Goal: Transaction & Acquisition: Purchase product/service

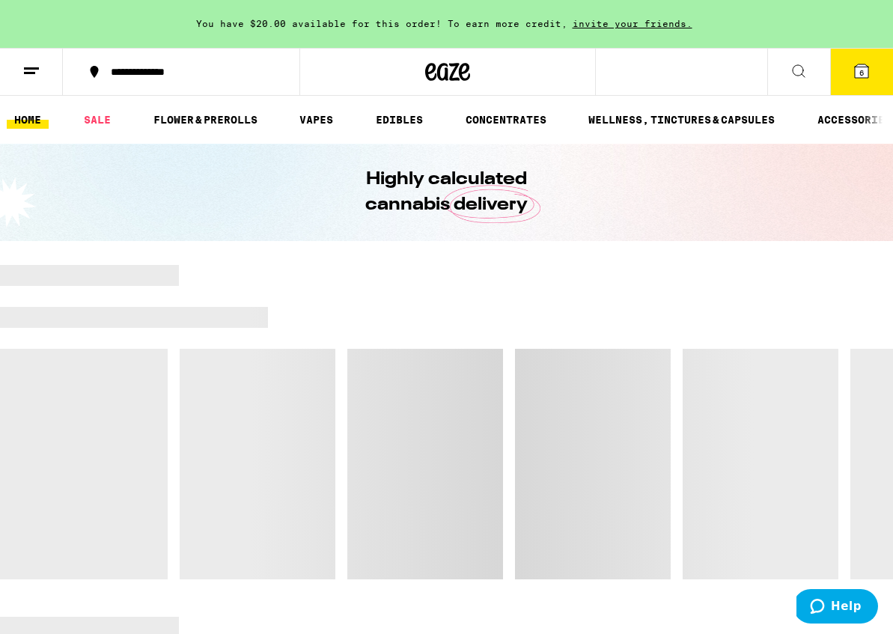
click at [858, 72] on icon at bounding box center [861, 70] width 13 height 13
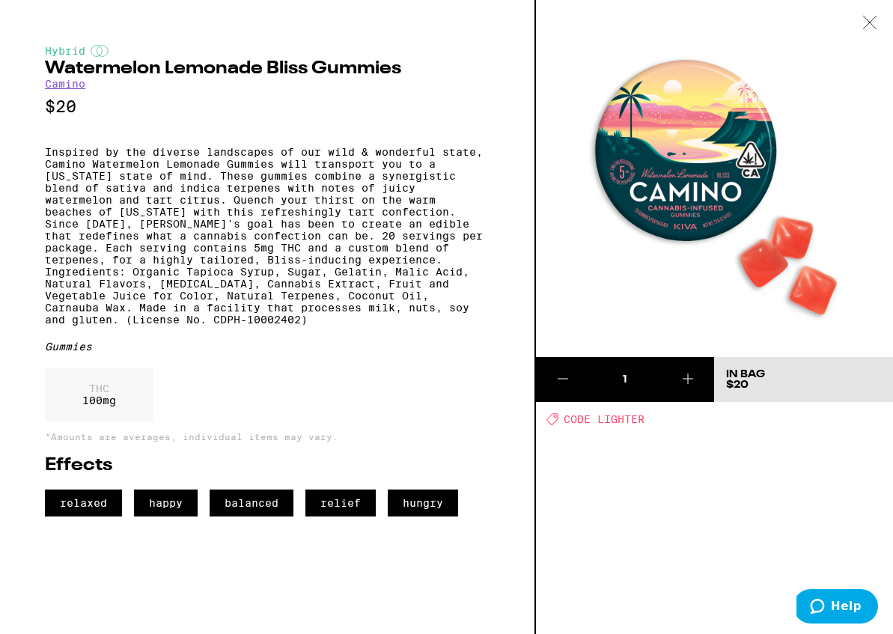
click at [873, 16] on icon at bounding box center [869, 22] width 15 height 13
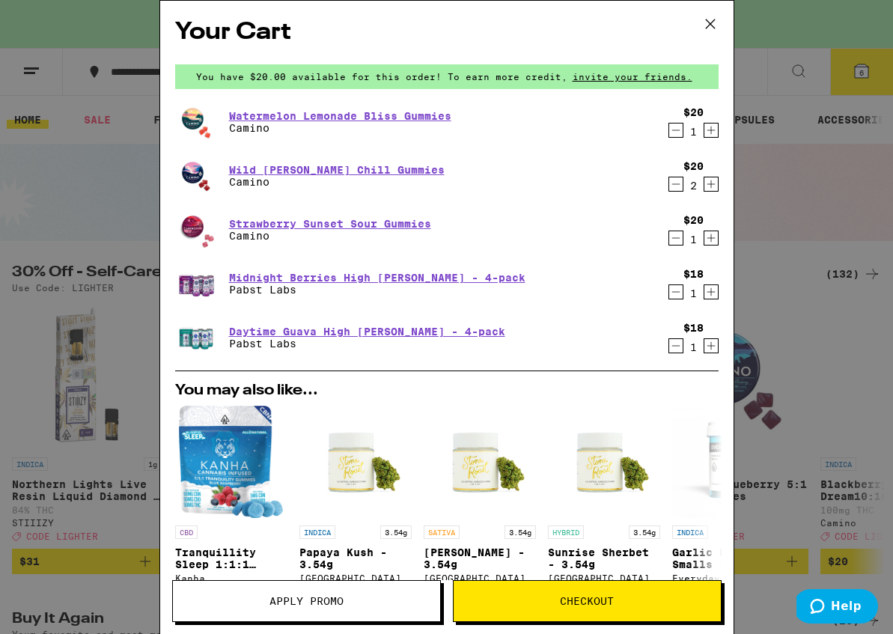
click at [606, 599] on span "Checkout" at bounding box center [587, 601] width 54 height 10
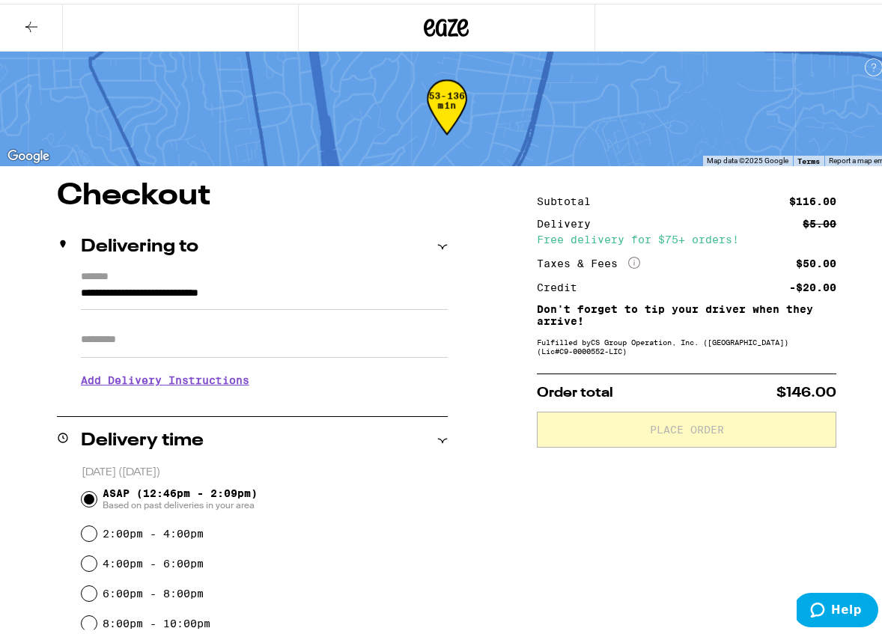
scroll to position [4, 0]
click at [34, 21] on icon at bounding box center [31, 23] width 18 height 18
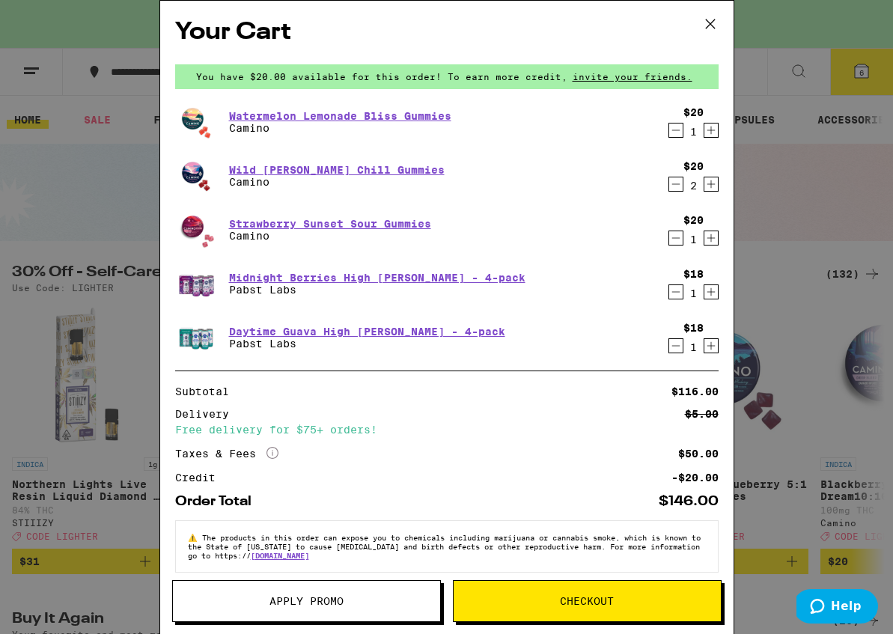
click at [285, 602] on span "Apply Promo" at bounding box center [306, 601] width 74 height 10
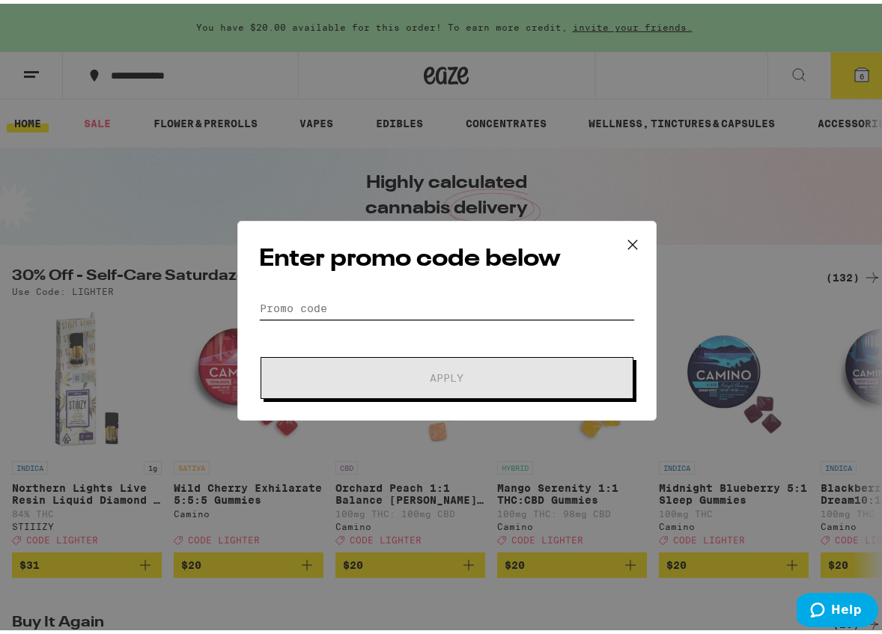
click at [317, 305] on input "Promo Code" at bounding box center [447, 304] width 376 height 22
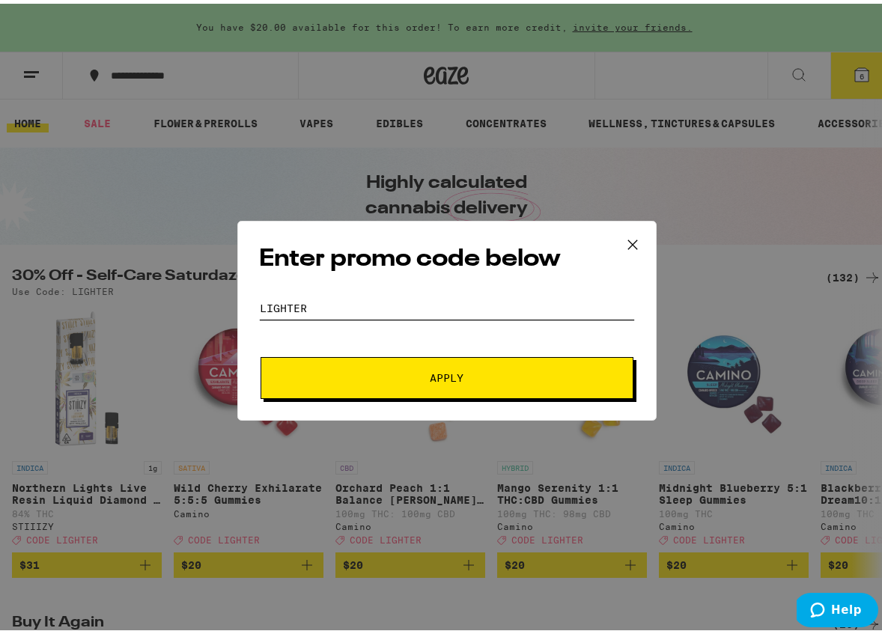
type input "lighter"
click at [441, 374] on button "Apply" at bounding box center [446, 374] width 373 height 42
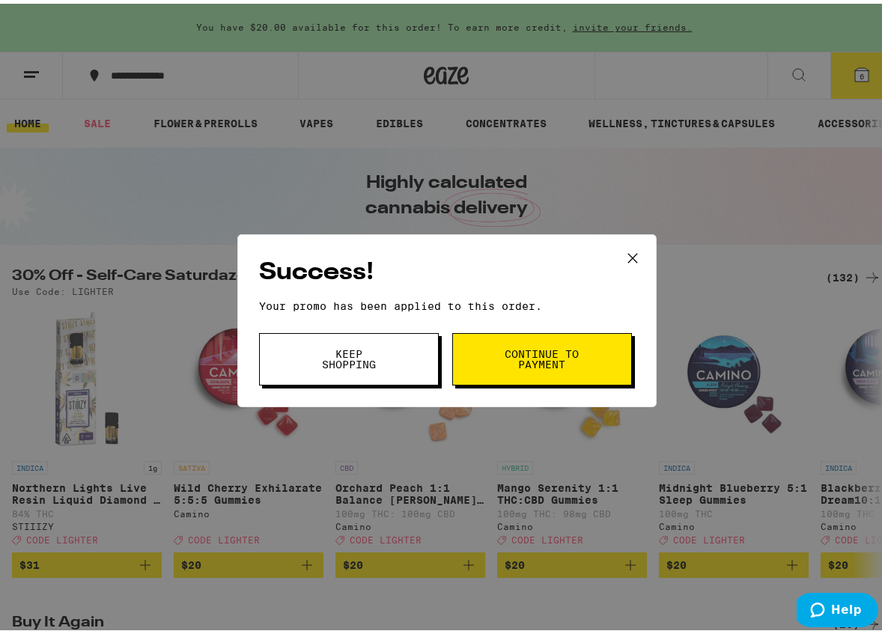
click at [564, 357] on span "Continue to payment" at bounding box center [542, 355] width 76 height 21
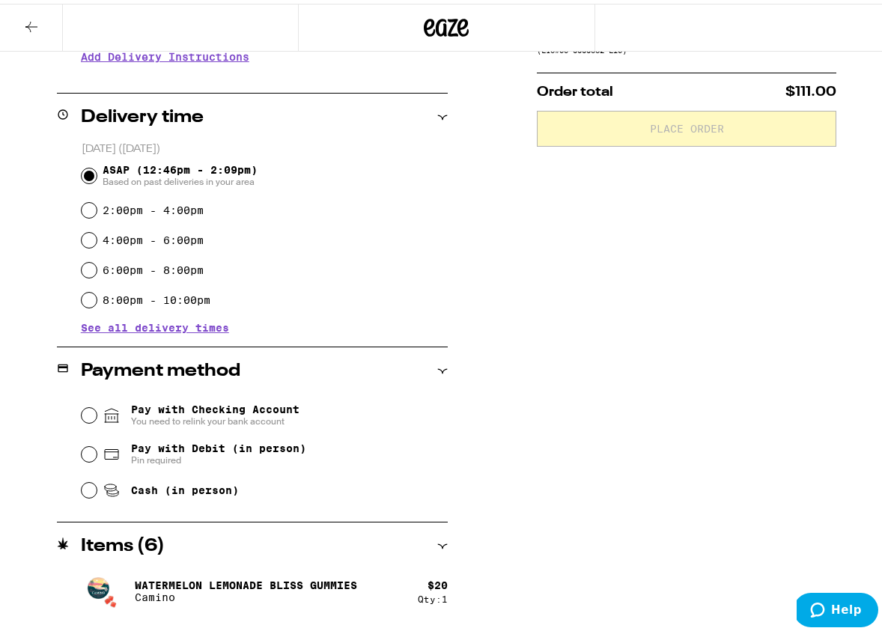
scroll to position [382, 0]
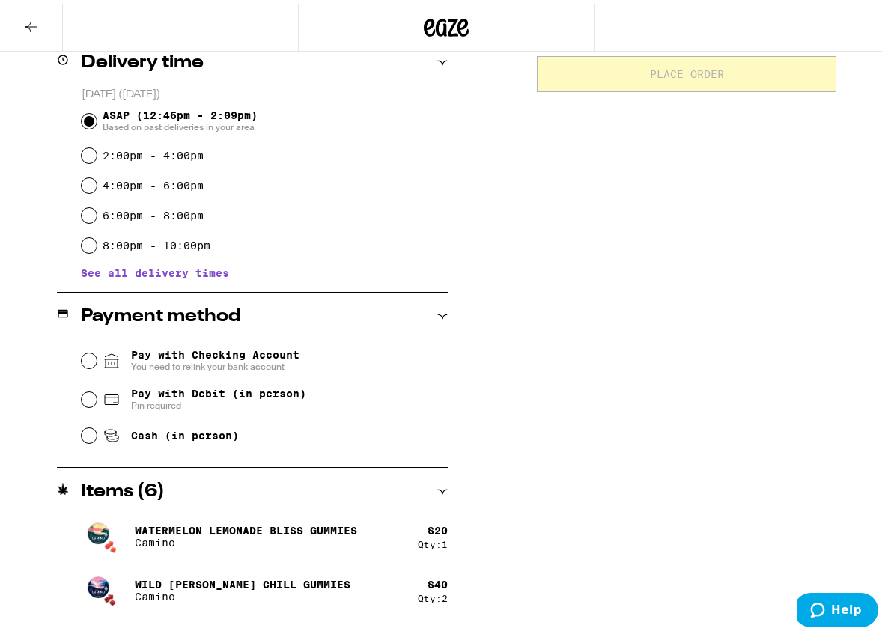
click at [88, 397] on input "Pay with Debit (in person) Pin required" at bounding box center [89, 395] width 15 height 15
radio input "true"
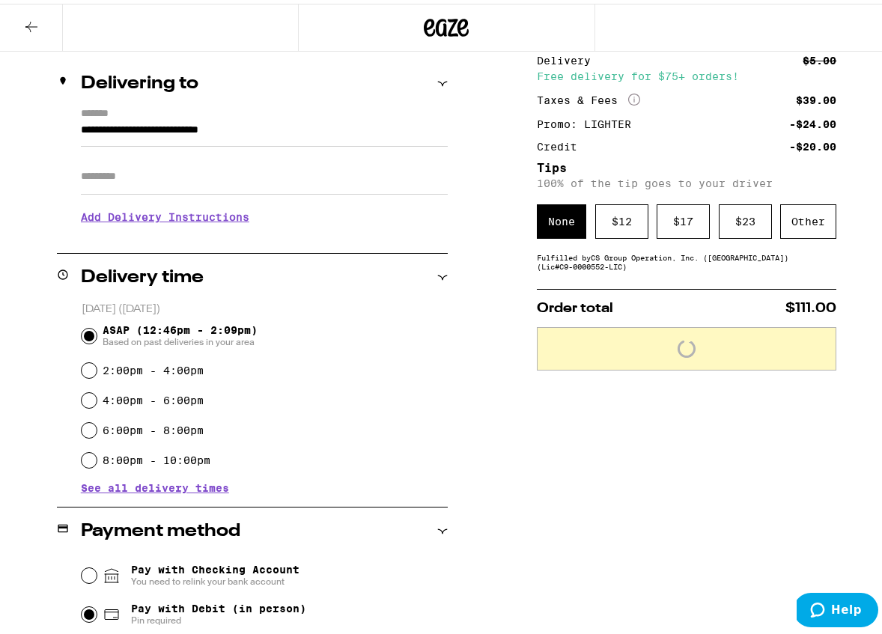
scroll to position [170, 0]
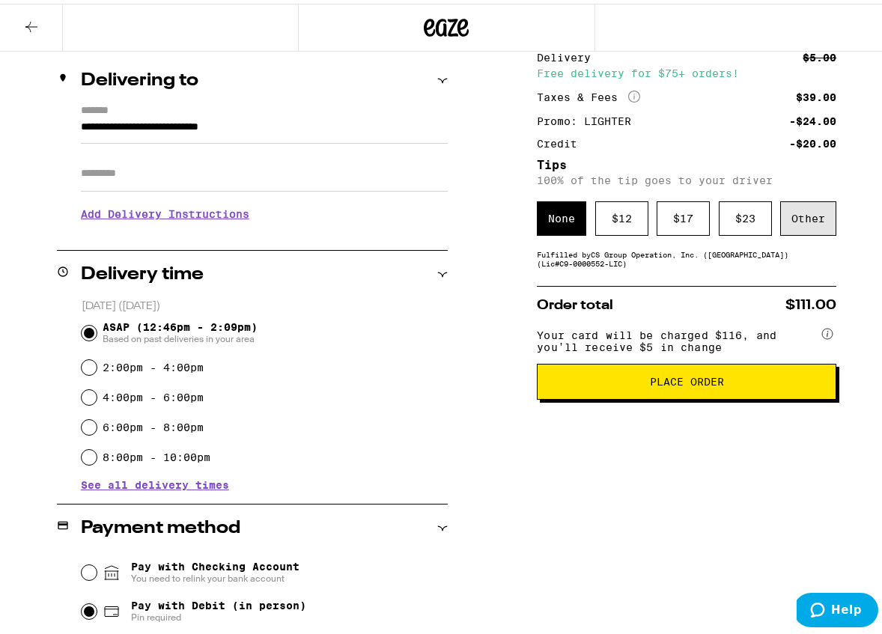
click at [780, 215] on div "Other" at bounding box center [808, 215] width 56 height 34
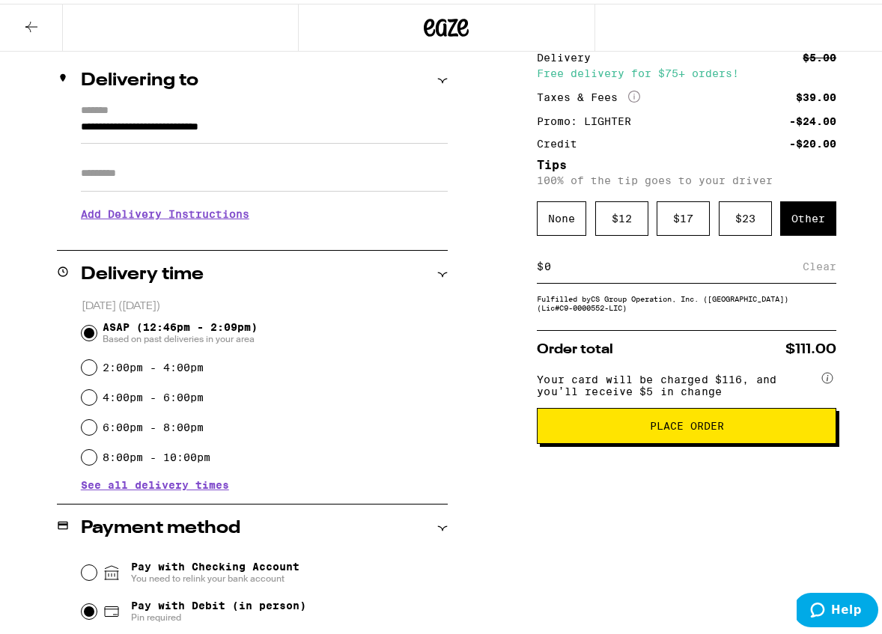
type input "7"
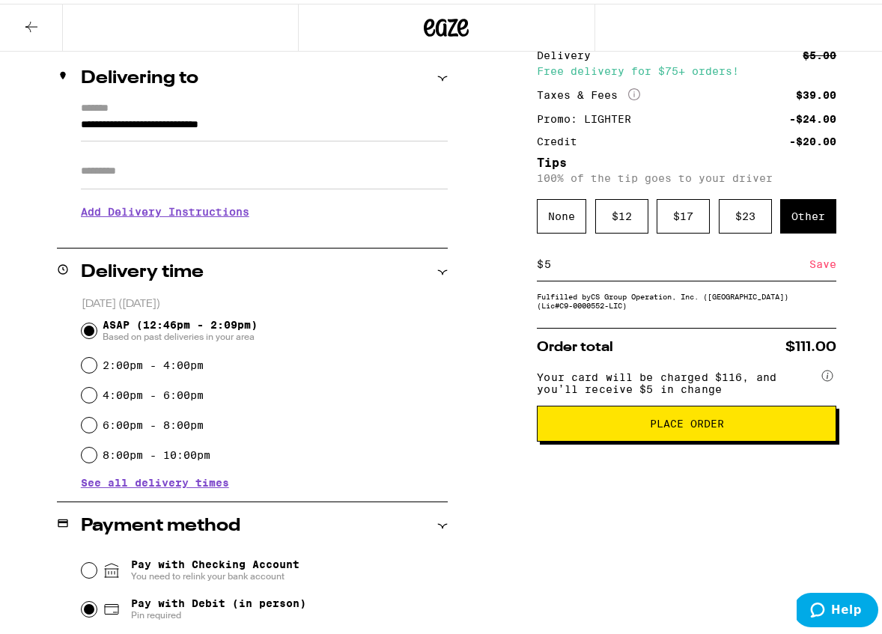
type input "5"
click at [658, 375] on span "Your card will be charged $116, and you’ll receive $5 in change" at bounding box center [677, 376] width 281 height 29
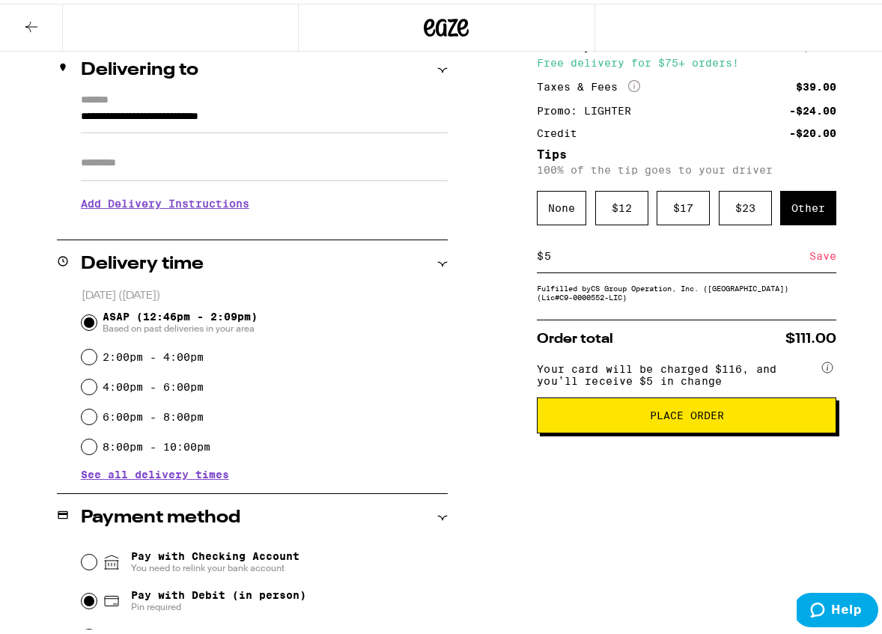
scroll to position [182, 1]
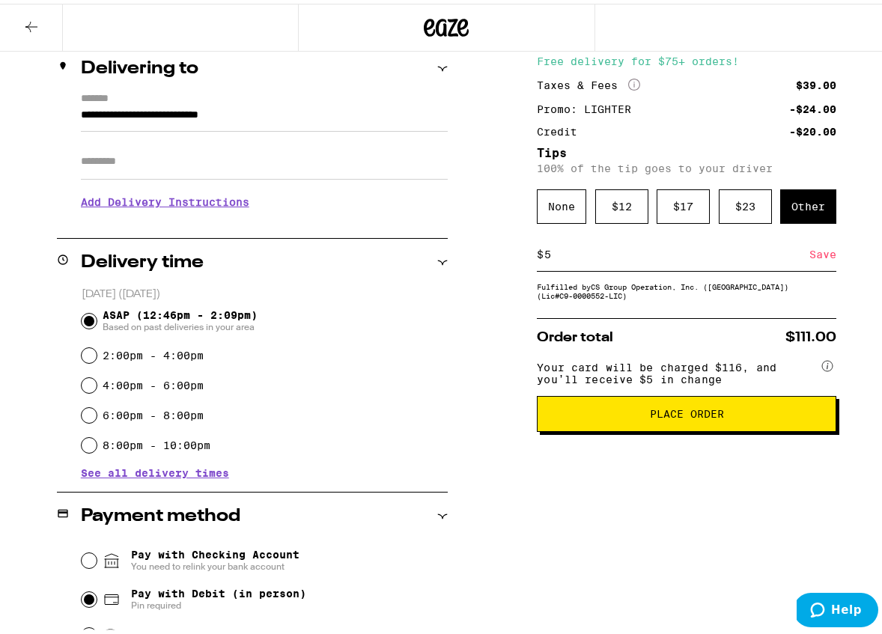
click at [671, 382] on span "Your card will be charged $116, and you’ll receive $5 in change" at bounding box center [677, 366] width 281 height 29
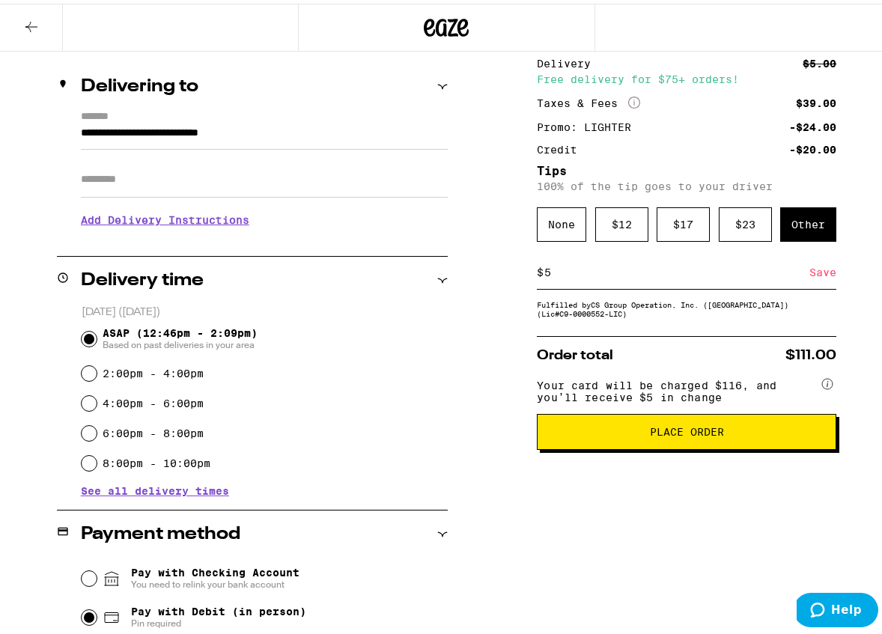
scroll to position [156, 0]
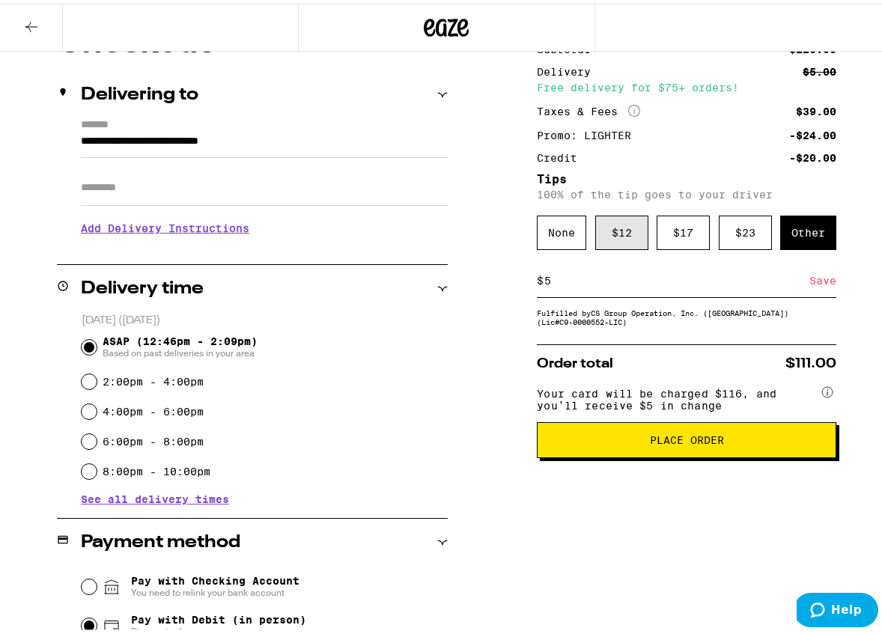
click at [605, 231] on div "$ 12" at bounding box center [621, 229] width 53 height 34
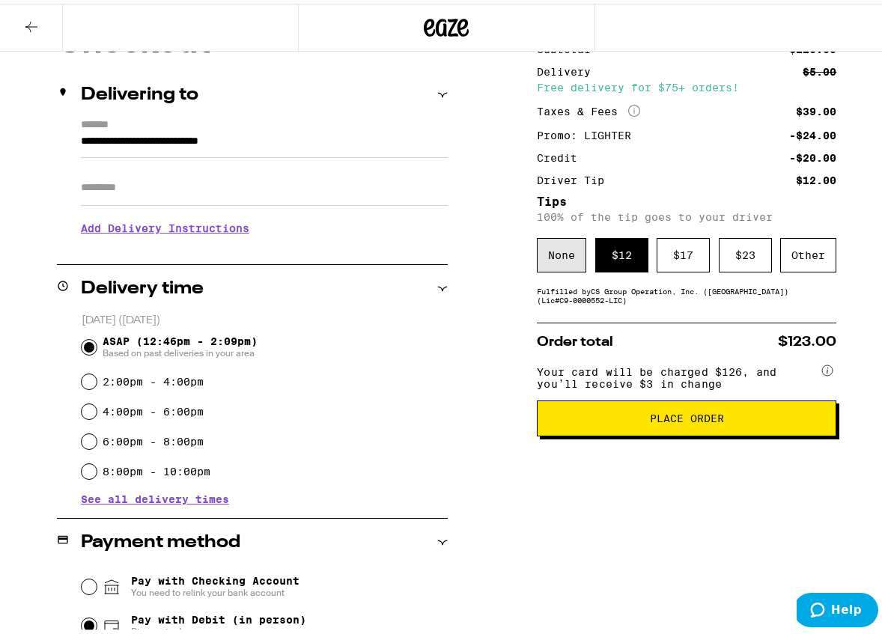
click at [555, 258] on div "None" at bounding box center [561, 251] width 49 height 34
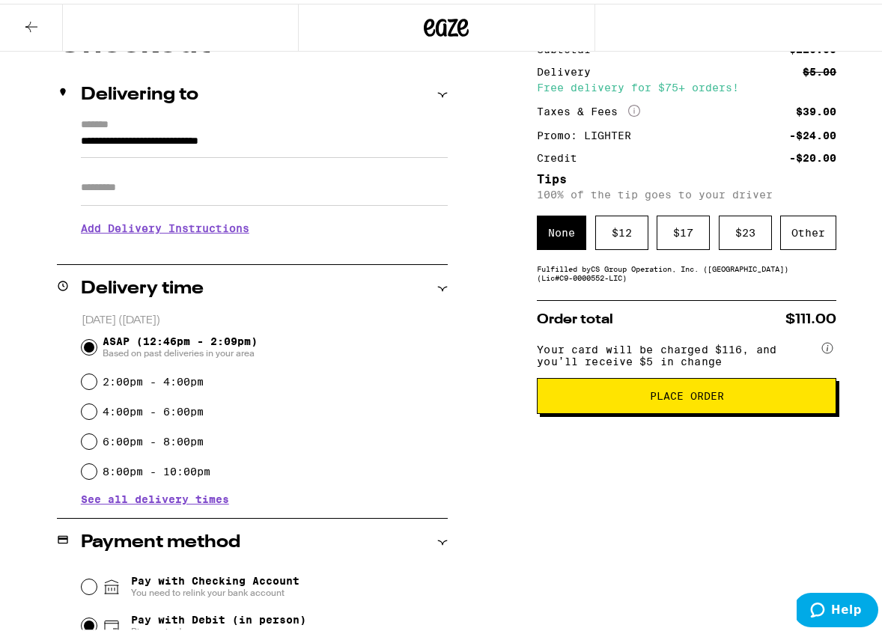
click at [565, 292] on div "Subtotal $116.00 Delivery $5.00 Free delivery for $75+ orders! Taxes & Fees Mor…" at bounding box center [686, 516] width 299 height 983
click at [647, 293] on div "Subtotal $116.00 Delivery $5.00 Free delivery for $75+ orders! Taxes & Fees Mor…" at bounding box center [686, 516] width 299 height 983
click at [682, 278] on div "Fulfilled by CS Group Operation, Inc. (Silverlake) (Lic# C9-0000552-LIC )" at bounding box center [686, 269] width 299 height 18
click at [812, 230] on div "Other" at bounding box center [808, 229] width 56 height 34
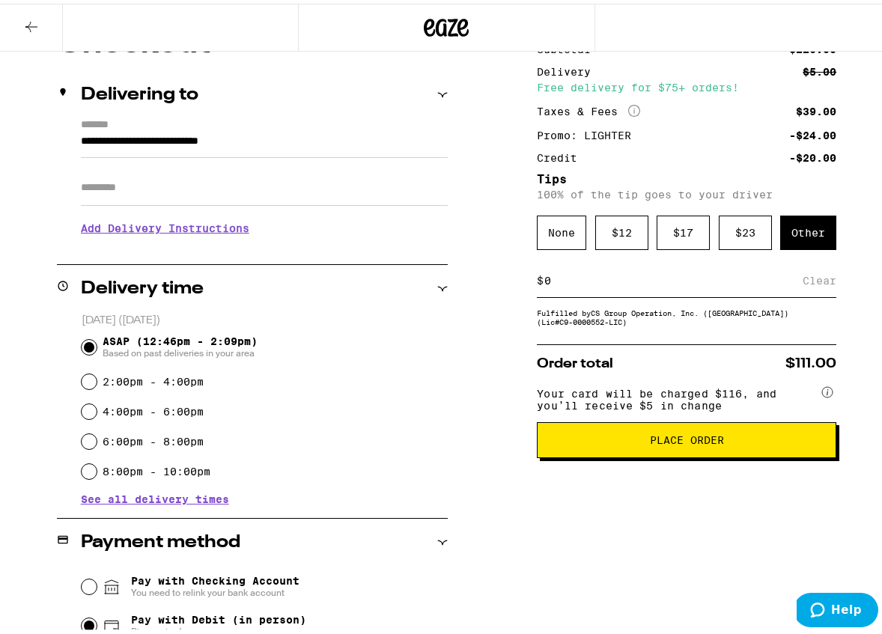
click at [620, 277] on input at bounding box center [672, 276] width 259 height 13
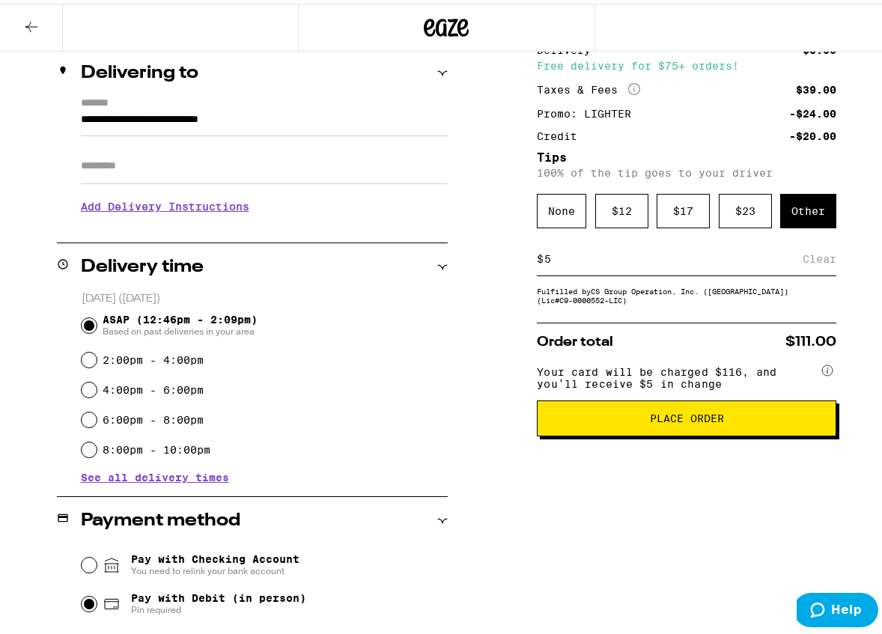
scroll to position [183, 0]
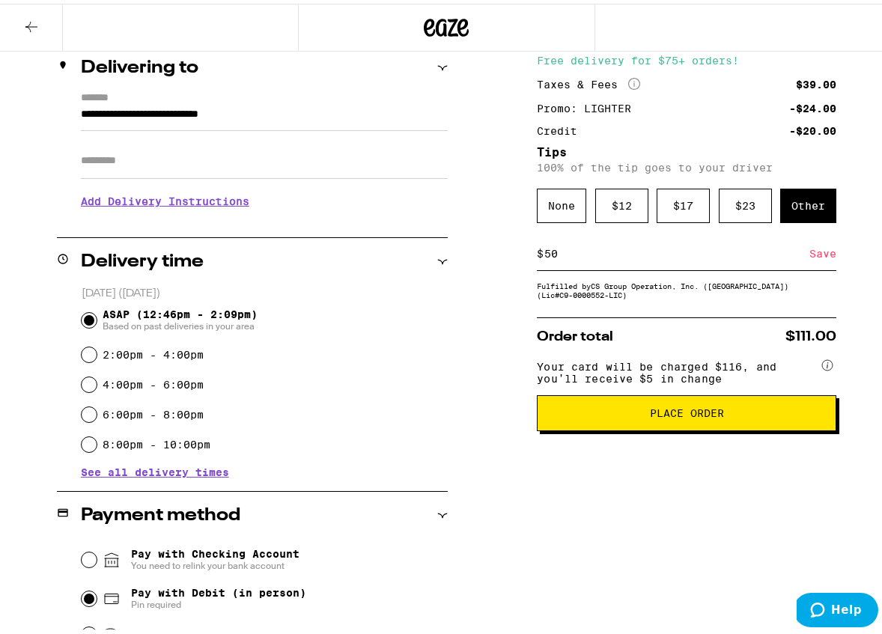
type input "5"
click at [720, 381] on span "Your card will be charged $116, and you’ll receive $5 in change" at bounding box center [677, 366] width 281 height 29
drag, startPoint x: 742, startPoint y: 366, endPoint x: 801, endPoint y: 278, distance: 106.3
click at [760, 318] on div "Subtotal $116.00 Delivery $5.00 Free delivery for $75+ orders! Taxes & Fees Mor…" at bounding box center [686, 490] width 299 height 983
click at [819, 252] on div "Save" at bounding box center [822, 250] width 27 height 33
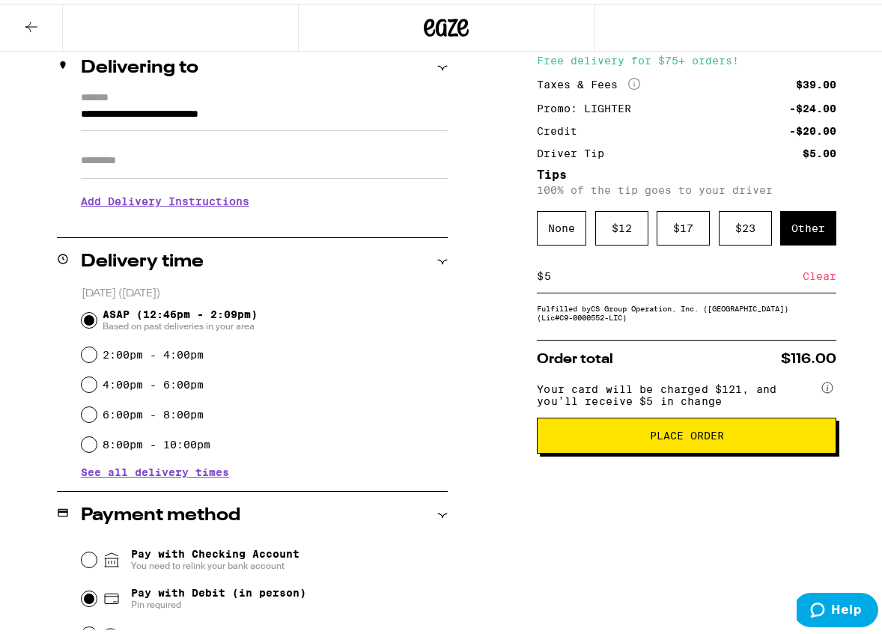
click at [817, 276] on div "Clear" at bounding box center [819, 272] width 34 height 33
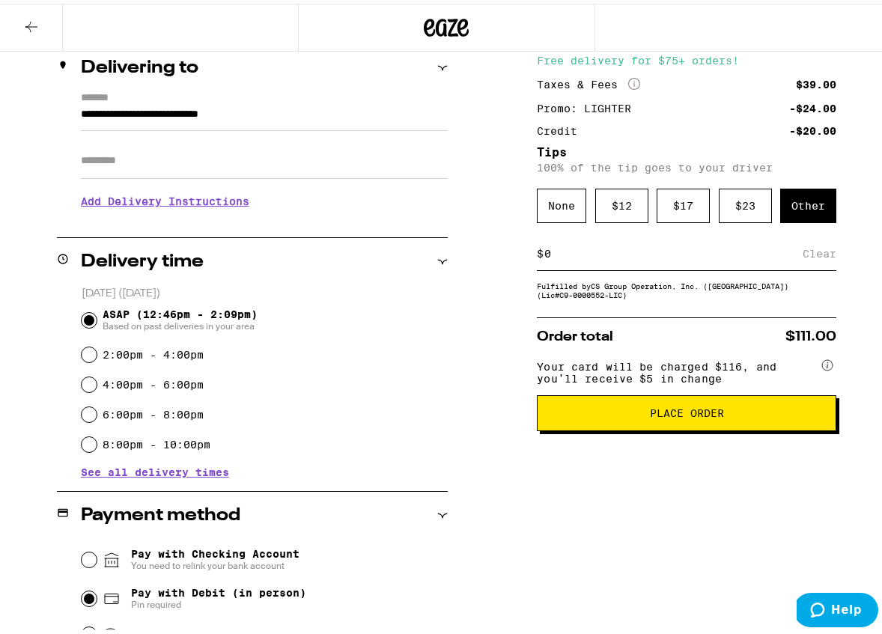
click at [674, 415] on span "Place Order" at bounding box center [687, 409] width 74 height 10
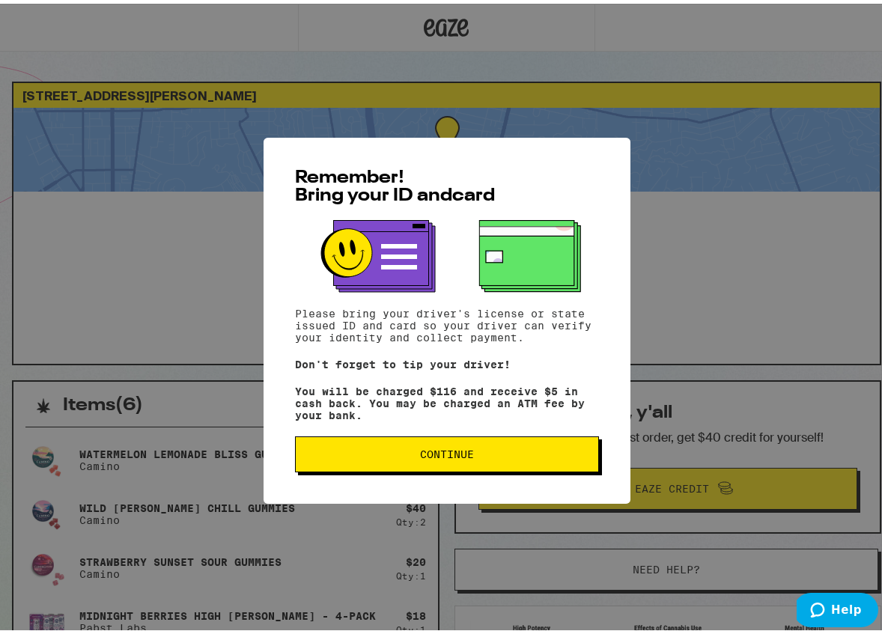
click at [411, 451] on span "Continue" at bounding box center [447, 450] width 278 height 10
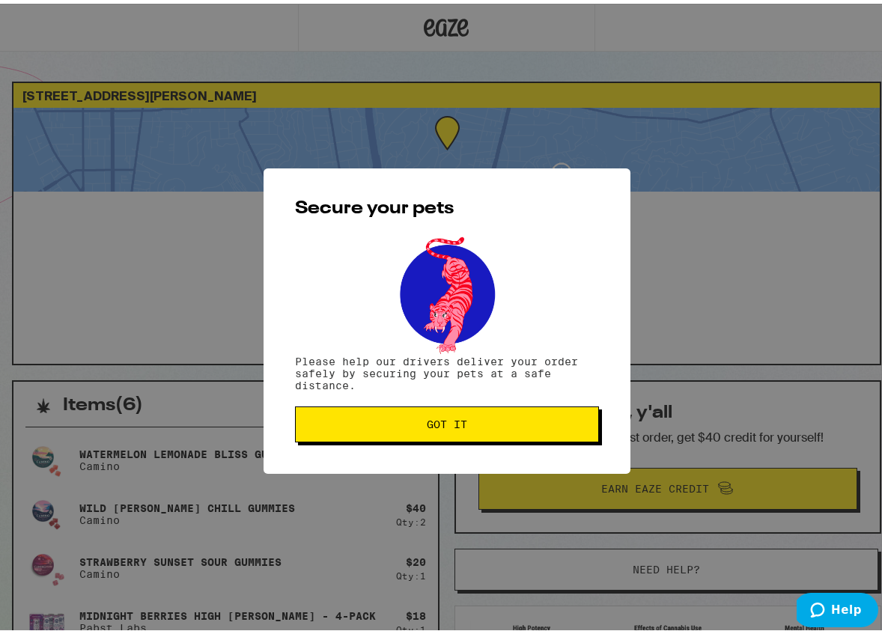
scroll to position [7, 0]
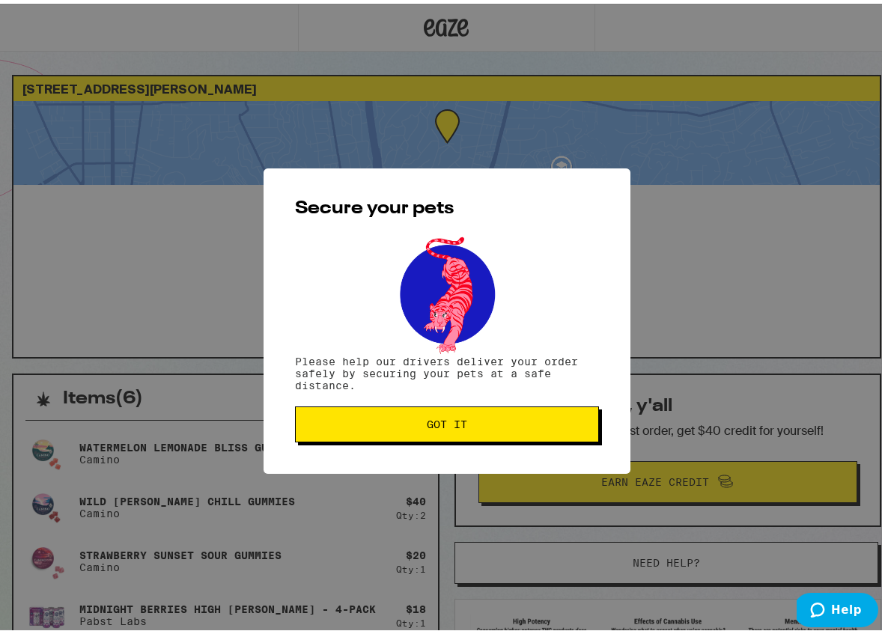
click at [415, 415] on button "Got it" at bounding box center [447, 421] width 304 height 36
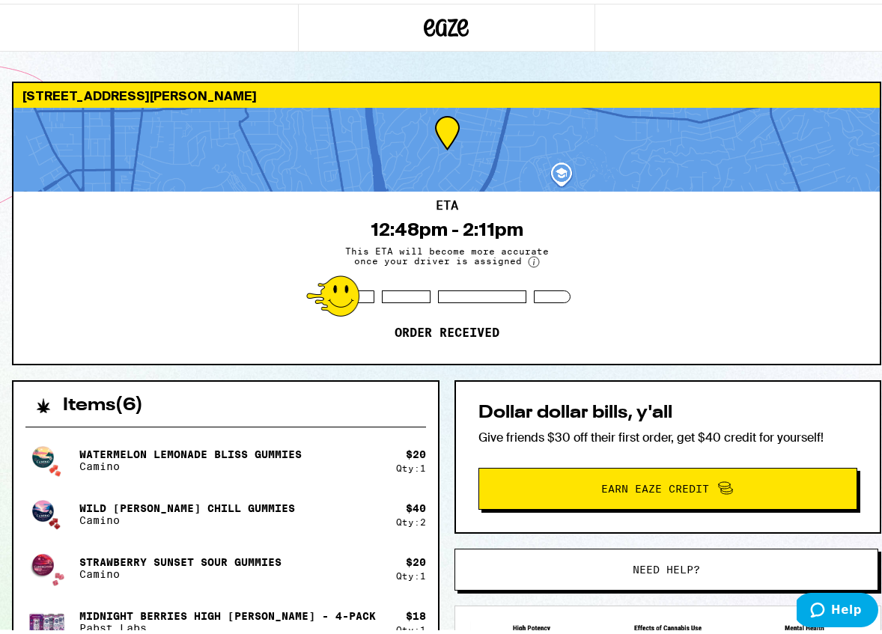
scroll to position [0, 0]
